Goal: Task Accomplishment & Management: Use online tool/utility

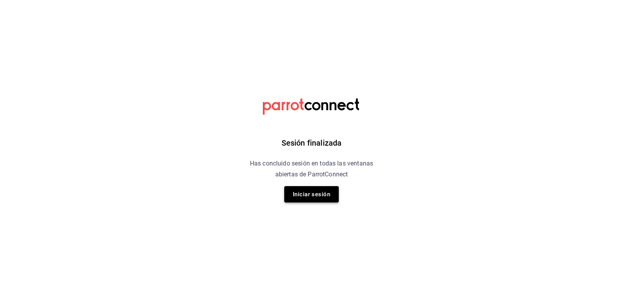
click at [301, 194] on button "Iniciar sesión" at bounding box center [311, 194] width 55 height 16
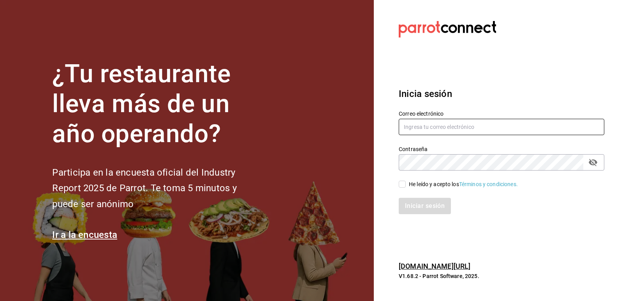
type input "[EMAIL_ADDRESS][DOMAIN_NAME]"
click at [404, 180] on label "He leído y acepto los Términos y condiciones." at bounding box center [458, 184] width 119 height 8
click at [404, 181] on input "He leído y acepto los Términos y condiciones." at bounding box center [402, 184] width 7 height 7
checkbox input "true"
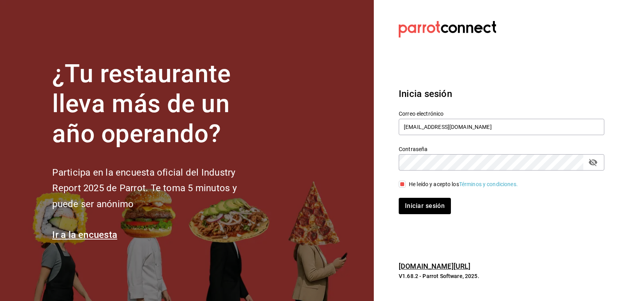
click at [408, 191] on div "Iniciar sesión" at bounding box center [497, 202] width 215 height 26
click at [410, 198] on button "Iniciar sesión" at bounding box center [425, 206] width 53 height 16
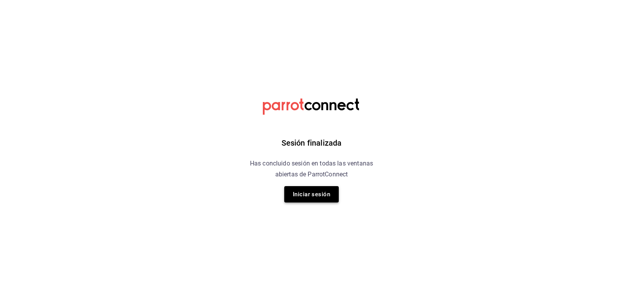
click at [306, 199] on button "Iniciar sesión" at bounding box center [311, 194] width 55 height 16
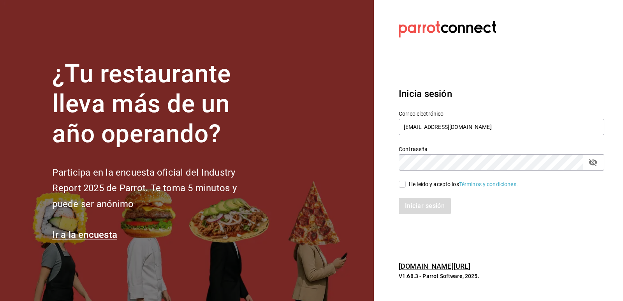
click at [405, 182] on input "He leído y acepto los Términos y condiciones." at bounding box center [402, 184] width 7 height 7
checkbox input "true"
click at [406, 197] on div "Iniciar sesión" at bounding box center [497, 202] width 215 height 26
click at [408, 207] on button "Iniciar sesión" at bounding box center [425, 206] width 53 height 16
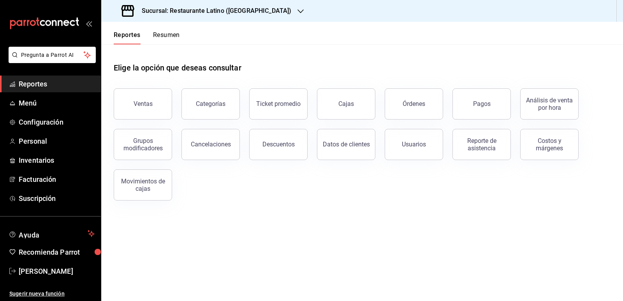
click at [164, 35] on button "Resumen" at bounding box center [166, 37] width 27 height 13
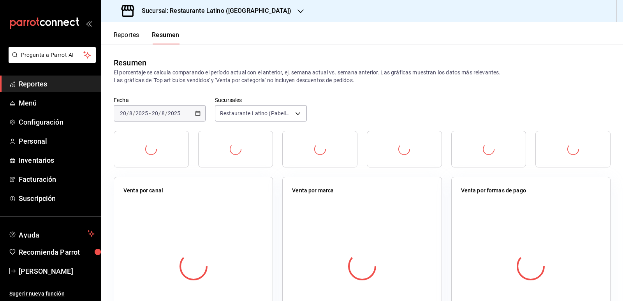
click at [250, 19] on div "Sucursal: Restaurante Latino (Pabellon)" at bounding box center [208, 11] width 200 height 22
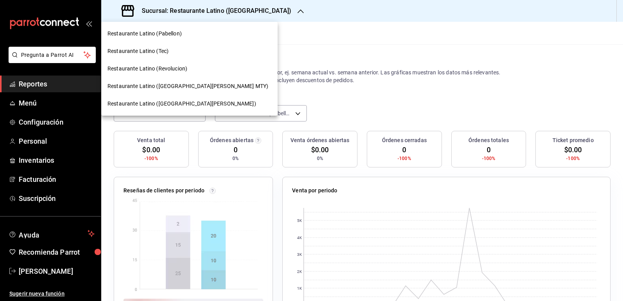
click at [189, 89] on span "Restaurante Latino (San Jeronimo MTY)" at bounding box center [188, 86] width 161 height 8
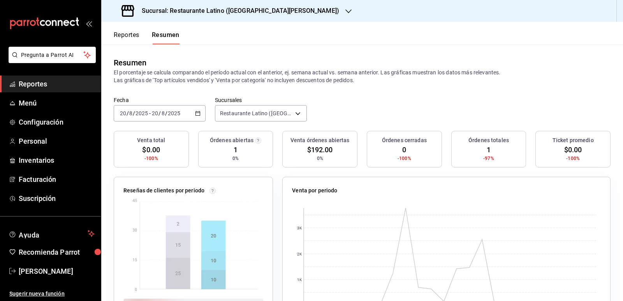
click at [125, 36] on button "Reportes" at bounding box center [127, 37] width 26 height 13
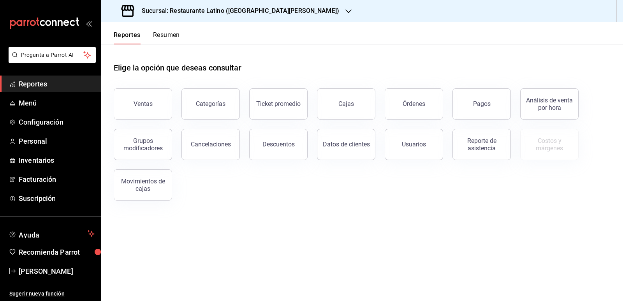
click at [410, 102] on div "Órdenes" at bounding box center [414, 103] width 23 height 7
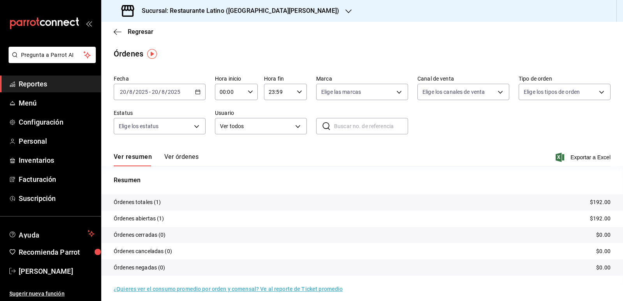
click at [203, 92] on div "2025-08-20 20 / 8 / 2025 - 2025-08-20 20 / 8 / 2025" at bounding box center [160, 92] width 92 height 16
click at [156, 214] on tr "Órdenes abiertas (1) $192.00" at bounding box center [362, 219] width 522 height 16
click at [158, 197] on tr "Órdenes totales (1) $192.00" at bounding box center [362, 202] width 522 height 16
click at [199, 95] on div "2025-08-20 20 / 8 / 2025 - 2025-08-20 20 / 8 / 2025" at bounding box center [160, 92] width 92 height 16
click at [166, 202] on span "Rango de fechas" at bounding box center [150, 203] width 60 height 8
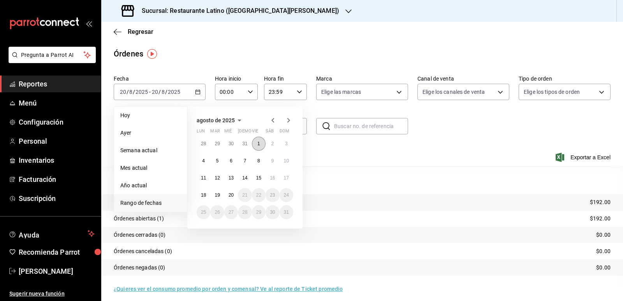
click at [256, 140] on button "1" at bounding box center [259, 144] width 14 height 14
click at [233, 194] on abbr "20" at bounding box center [231, 194] width 5 height 5
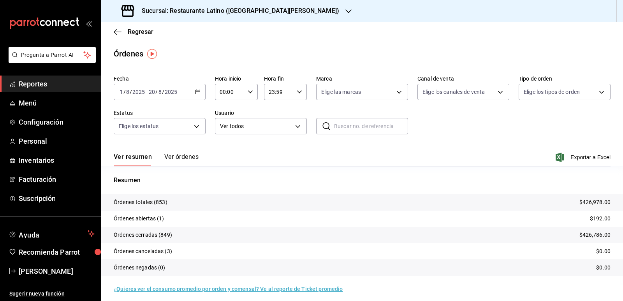
click at [200, 95] on div "2025-08-01 1 / 8 / 2025 - 2025-08-20 20 / 8 / 2025" at bounding box center [160, 92] width 92 height 16
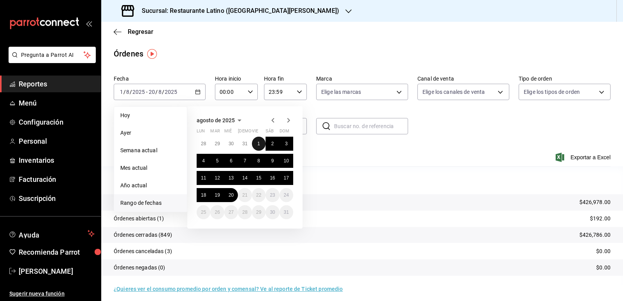
click at [258, 147] on button "1" at bounding box center [259, 144] width 14 height 14
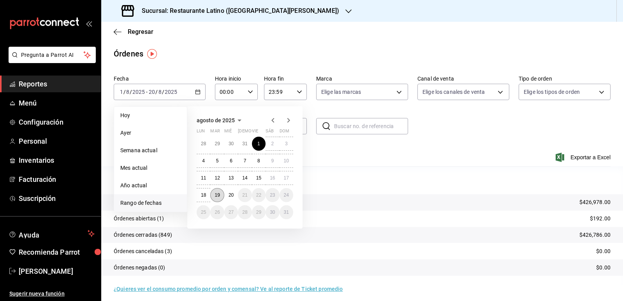
click at [219, 198] on abbr "19" at bounding box center [217, 194] width 5 height 5
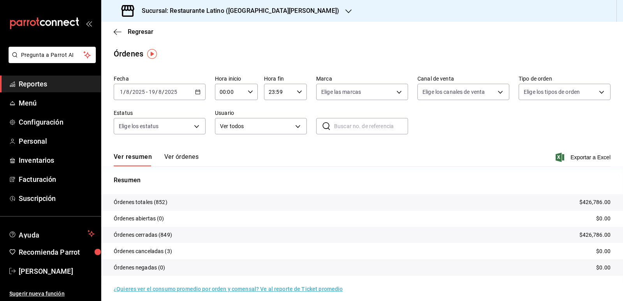
click at [200, 158] on div "Ver resumen Ver órdenes Exportar a Excel" at bounding box center [362, 155] width 497 height 23
click at [194, 158] on button "Ver órdenes" at bounding box center [181, 159] width 34 height 13
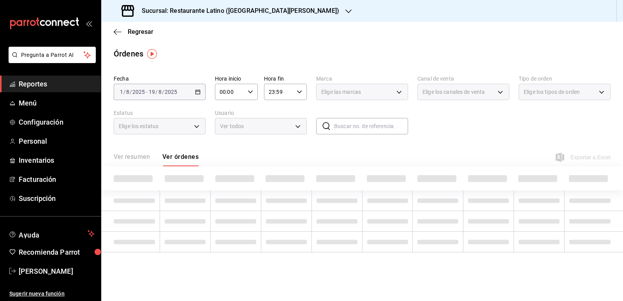
click at [251, 131] on div "Ver todos" at bounding box center [261, 126] width 92 height 16
click at [299, 130] on div "Ver todos" at bounding box center [261, 126] width 92 height 16
click at [299, 128] on div "Ver todos" at bounding box center [261, 126] width 92 height 16
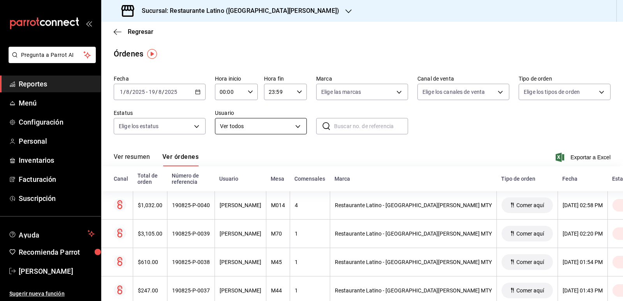
click at [298, 127] on body "Pregunta a Parrot AI Reportes Menú Configuración Personal Inventarios Facturaci…" at bounding box center [311, 150] width 623 height 301
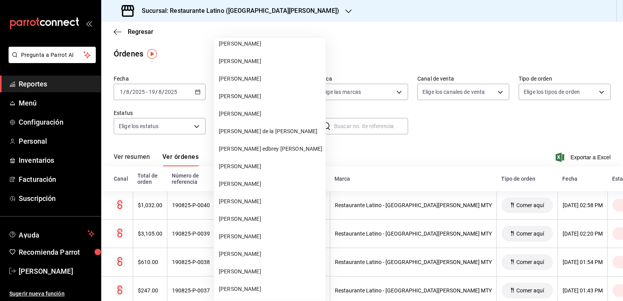
scroll to position [117, 0]
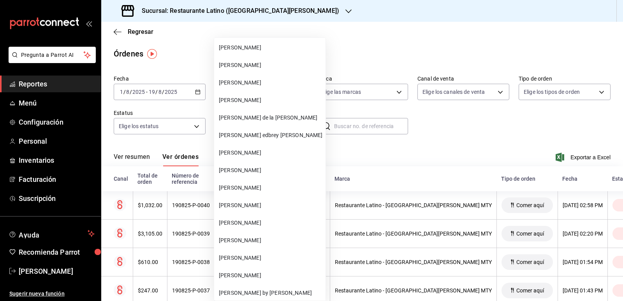
click at [257, 192] on span "Azael González" at bounding box center [271, 188] width 104 height 8
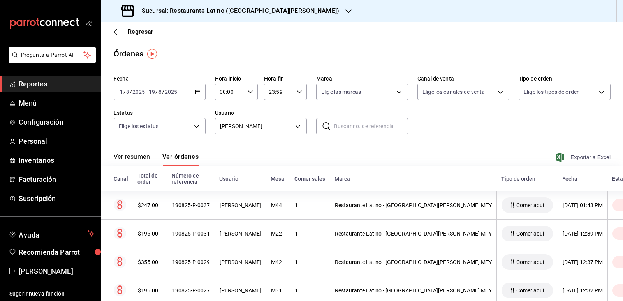
click at [570, 157] on span "Exportar a Excel" at bounding box center [584, 157] width 53 height 9
click at [303, 125] on body "Pregunta a Parrot AI Reportes Menú Configuración Personal Inventarios Facturaci…" at bounding box center [311, 150] width 623 height 301
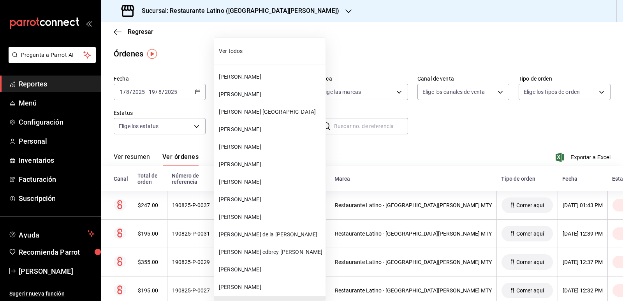
scroll to position [13, 0]
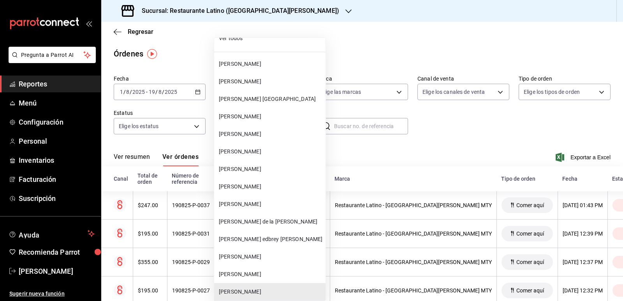
click at [298, 129] on li "Kevin Lopez" at bounding box center [269, 134] width 111 height 18
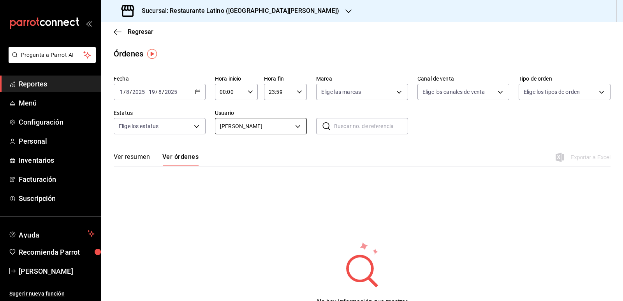
click at [295, 129] on body "Pregunta a Parrot AI Reportes Menú Configuración Personal Inventarios Facturaci…" at bounding box center [311, 150] width 623 height 301
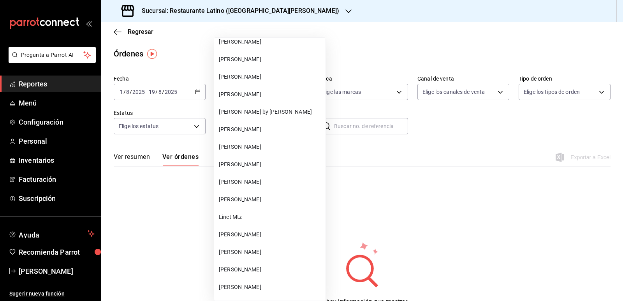
scroll to position [312, 0]
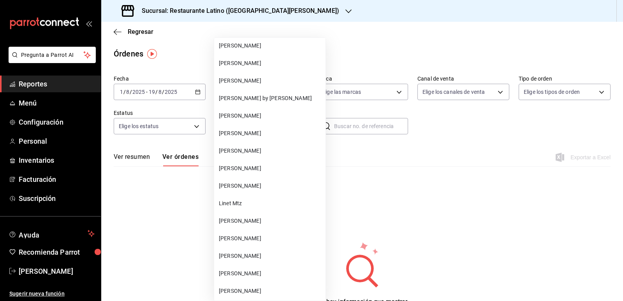
click at [256, 237] on span "Melissa Juárez Valdes" at bounding box center [271, 239] width 104 height 8
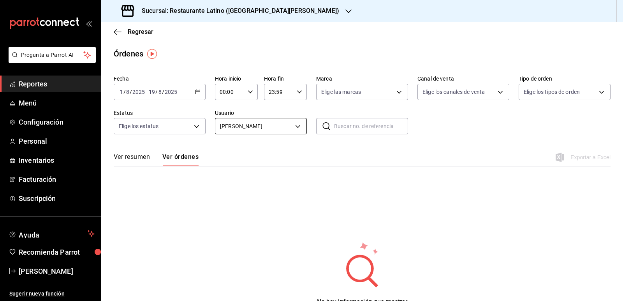
click at [294, 127] on body "Pregunta a Parrot AI Reportes Menú Configuración Personal Inventarios Facturaci…" at bounding box center [311, 150] width 623 height 301
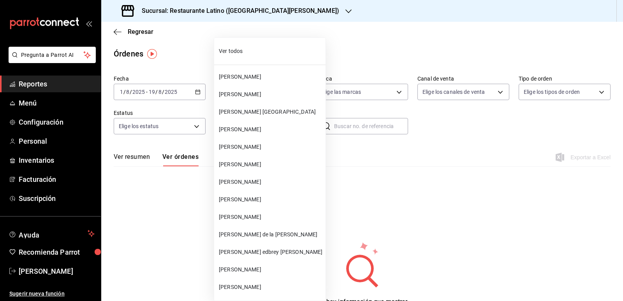
scroll to position [381, 0]
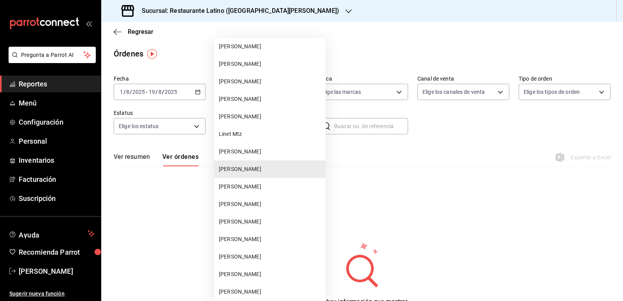
click at [257, 137] on span "Linet Mtz" at bounding box center [271, 134] width 104 height 8
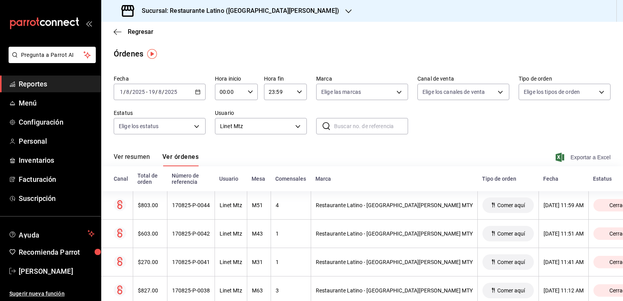
click at [581, 155] on span "Exportar a Excel" at bounding box center [584, 157] width 53 height 9
drag, startPoint x: 587, startPoint y: 158, endPoint x: 582, endPoint y: 156, distance: 5.3
click at [587, 158] on span "Exportar a Excel" at bounding box center [584, 157] width 53 height 9
click at [277, 125] on body "Pregunta a Parrot AI Reportes Menú Configuración Personal Inventarios Facturaci…" at bounding box center [311, 150] width 623 height 301
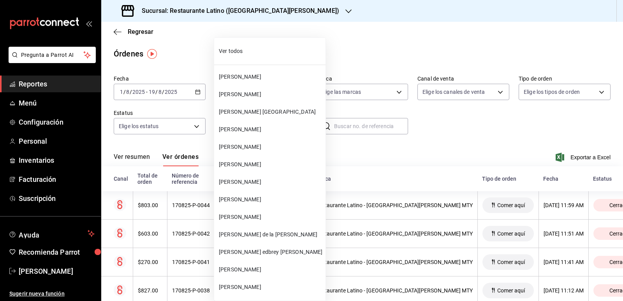
scroll to position [346, 0]
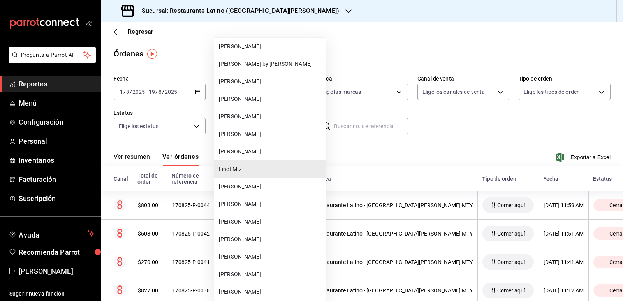
click at [263, 205] on span "Melissa Juárez Valdes" at bounding box center [271, 204] width 104 height 8
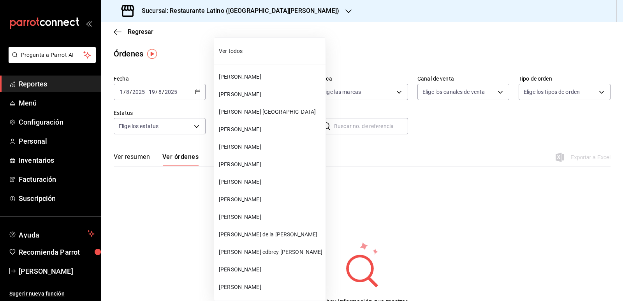
click at [298, 125] on body "Pregunta a Parrot AI Reportes Menú Configuración Personal Inventarios Facturaci…" at bounding box center [311, 150] width 623 height 301
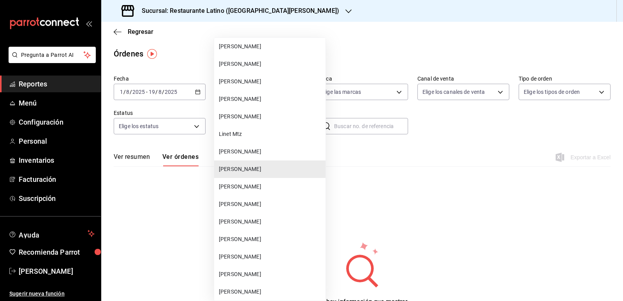
scroll to position [420, 0]
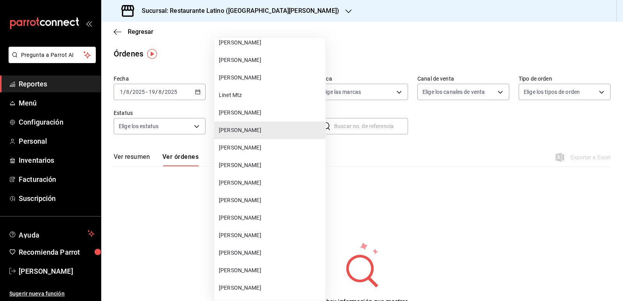
click at [282, 186] on span "Brenda Hernandez" at bounding box center [271, 183] width 104 height 8
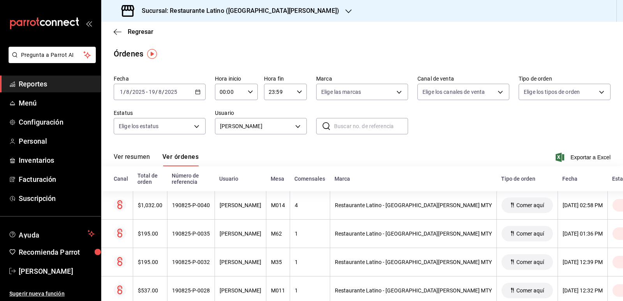
click at [578, 157] on span "Exportar a Excel" at bounding box center [584, 157] width 53 height 9
click at [283, 127] on body "Pregunta a Parrot AI Reportes Menú Configuración Personal Inventarios Facturaci…" at bounding box center [311, 150] width 623 height 301
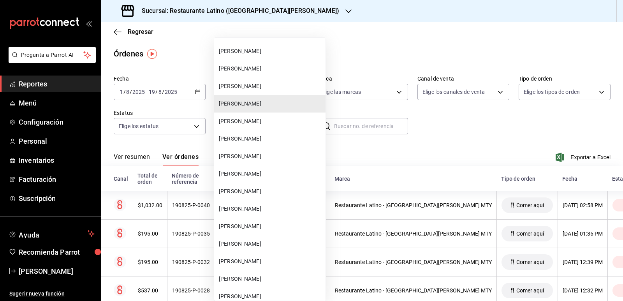
scroll to position [512, 0]
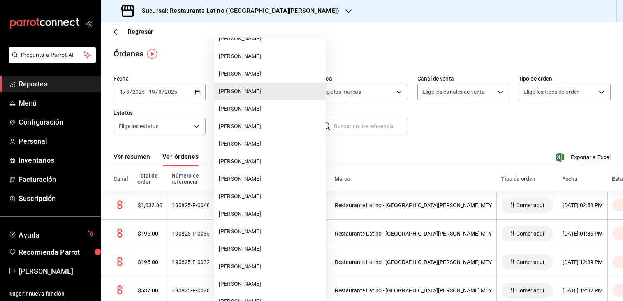
click at [276, 200] on span "Azael Antonio González" at bounding box center [271, 196] width 104 height 8
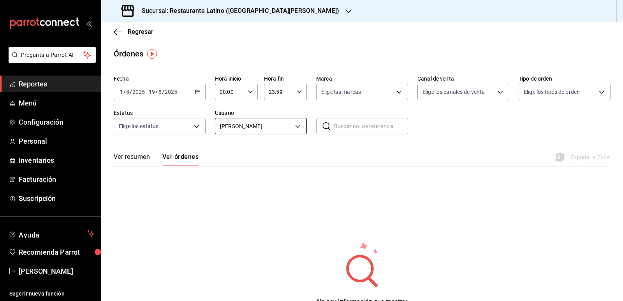
click at [297, 124] on body "Pregunta a Parrot AI Reportes Menú Configuración Personal Inventarios Facturaci…" at bounding box center [311, 150] width 623 height 301
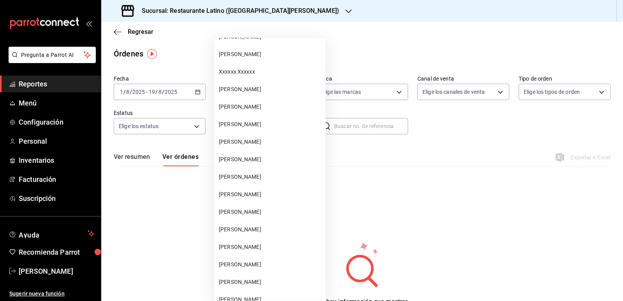
scroll to position [851, 0]
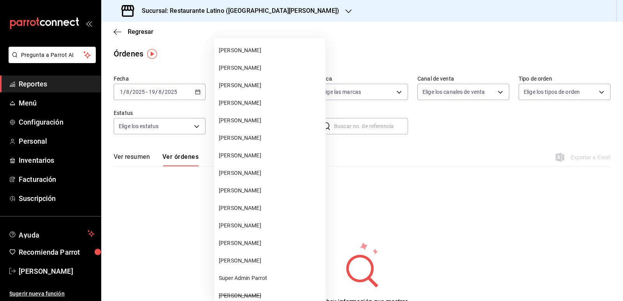
click at [267, 213] on li "Myrna López Delgado" at bounding box center [269, 209] width 111 height 18
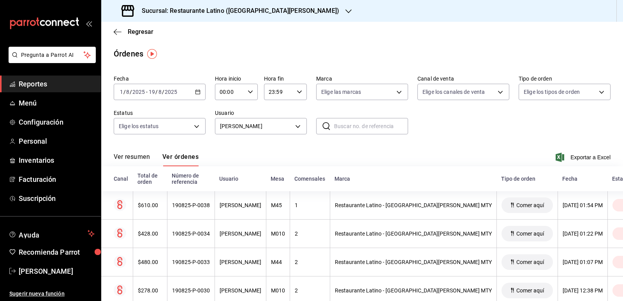
click at [573, 159] on span "Exportar a Excel" at bounding box center [584, 157] width 53 height 9
click at [293, 125] on body "Pregunta a Parrot AI Reportes Menú Configuración Personal Inventarios Facturaci…" at bounding box center [311, 150] width 623 height 301
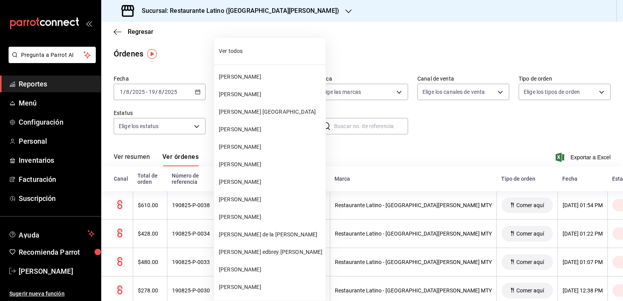
scroll to position [890, 0]
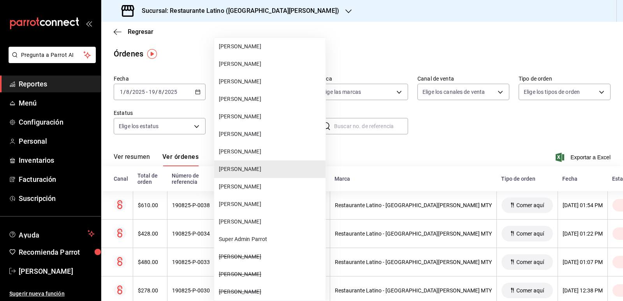
click at [261, 188] on span "Melissa Juárez Valdes" at bounding box center [271, 187] width 104 height 8
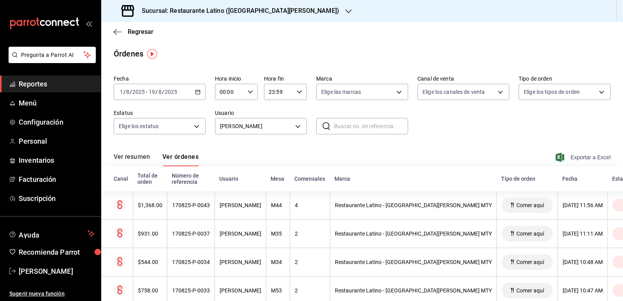
click at [590, 156] on span "Exportar a Excel" at bounding box center [584, 157] width 53 height 9
click at [193, 128] on body "Pregunta a Parrot AI Reportes Menú Configuración Personal Inventarios Facturaci…" at bounding box center [311, 150] width 623 height 301
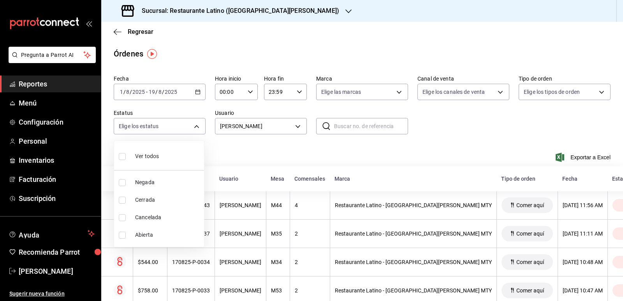
click at [195, 124] on div at bounding box center [311, 150] width 623 height 301
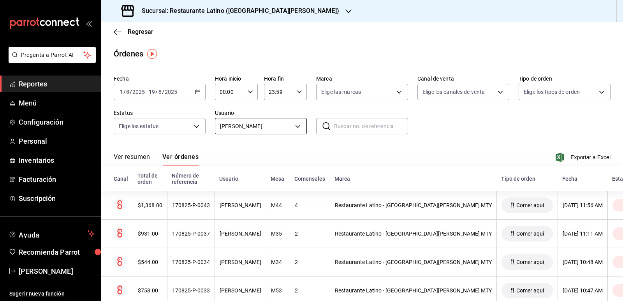
click at [298, 127] on body "Pregunta a Parrot AI Reportes Menú Configuración Personal Inventarios Facturaci…" at bounding box center [311, 150] width 623 height 301
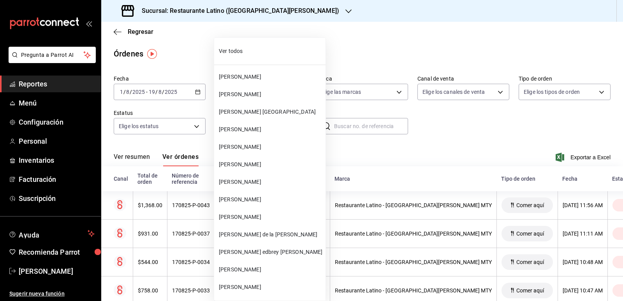
scroll to position [907, 0]
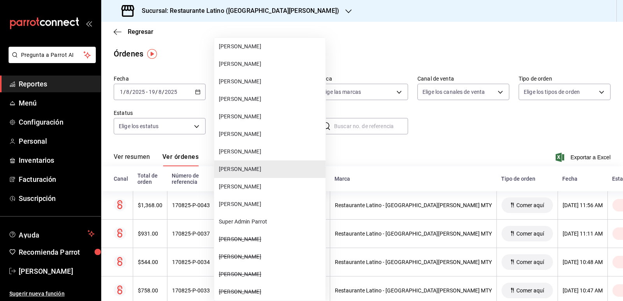
click at [278, 154] on span "Myrna López Delgado" at bounding box center [271, 152] width 104 height 8
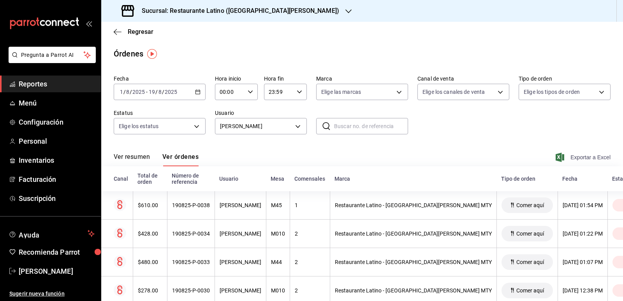
click at [577, 154] on span "Exportar a Excel" at bounding box center [584, 157] width 53 height 9
click at [290, 124] on body "Pregunta a Parrot AI Reportes Menú Configuración Personal Inventarios Facturaci…" at bounding box center [311, 150] width 623 height 301
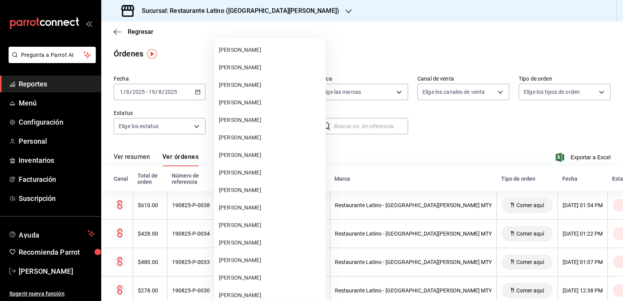
scroll to position [500, 0]
click at [258, 102] on span "Brenda Hernandez" at bounding box center [271, 103] width 104 height 8
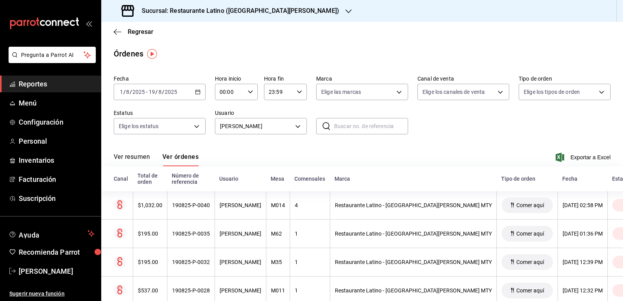
click at [571, 159] on span "Exportar a Excel" at bounding box center [584, 157] width 53 height 9
click at [304, 134] on div "Fecha 2025-08-01 1 / 8 / 2025 - 2025-08-19 19 / 8 / 2025 Hora inicio 00:00 Hora…" at bounding box center [362, 108] width 497 height 72
click at [299, 129] on body "Pregunta a Parrot AI Reportes Menú Configuración Personal Inventarios Facturaci…" at bounding box center [311, 150] width 623 height 301
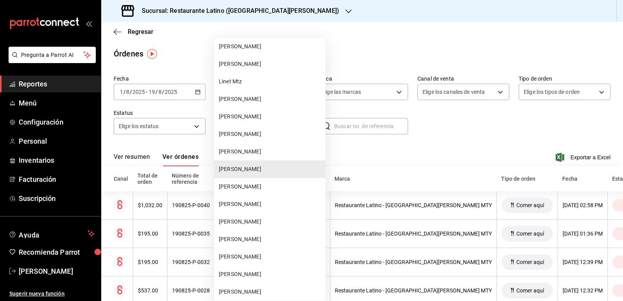
scroll to position [395, 0]
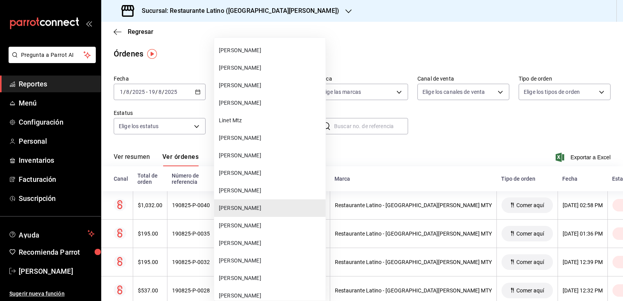
click at [262, 119] on span "Linet Mtz" at bounding box center [271, 121] width 104 height 8
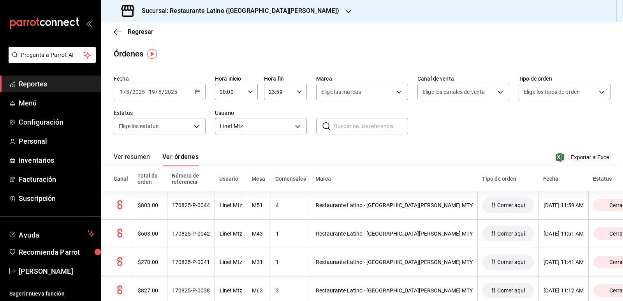
click at [566, 151] on div "Ver resumen Ver órdenes Exportar a Excel" at bounding box center [362, 155] width 497 height 23
drag, startPoint x: 568, startPoint y: 152, endPoint x: 573, endPoint y: 154, distance: 5.8
click at [570, 152] on div "Ver resumen Ver órdenes Exportar a Excel" at bounding box center [362, 155] width 497 height 23
click at [574, 154] on span "Exportar a Excel" at bounding box center [584, 157] width 53 height 9
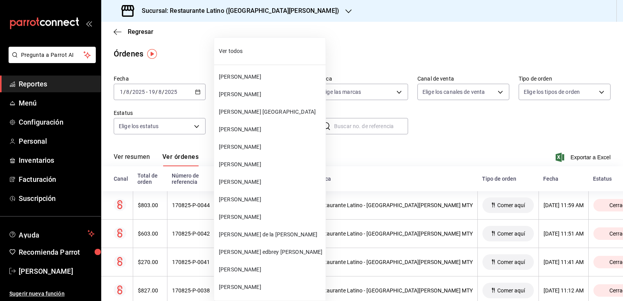
click at [299, 127] on body "Pregunta a Parrot AI Reportes Menú Configuración Personal Inventarios Facturaci…" at bounding box center [311, 150] width 623 height 301
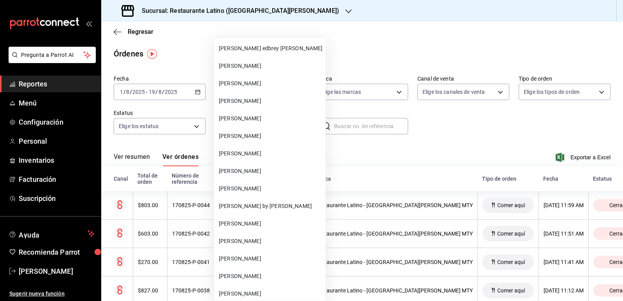
scroll to position [190, 0]
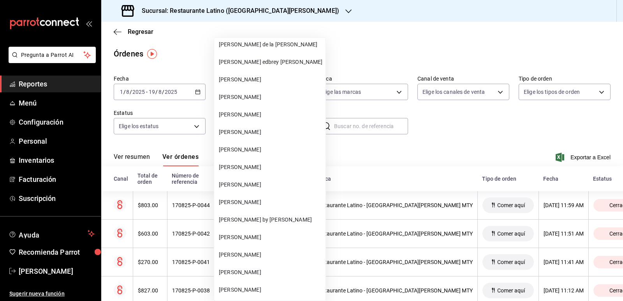
click at [259, 118] on span "Azael González" at bounding box center [271, 115] width 104 height 8
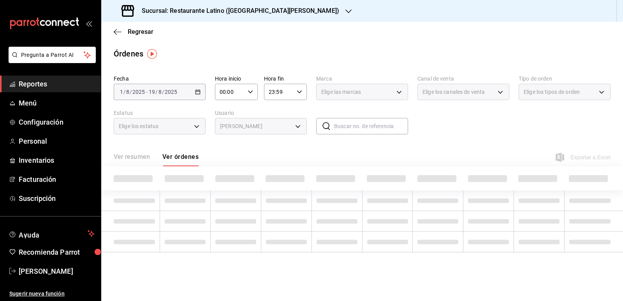
type input "16ed3daf-12bb-4a7d-8f1c-72390c2eda60"
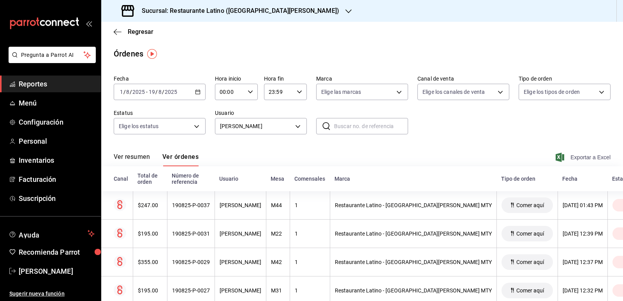
click at [585, 157] on span "Exportar a Excel" at bounding box center [584, 157] width 53 height 9
click at [463, 105] on div "Fecha 2025-08-01 1 / 8 / 2025 - 2025-08-19 19 / 8 / 2025 Hora inicio 00:00 Hora…" at bounding box center [362, 108] width 497 height 72
